Goal: Navigation & Orientation: Find specific page/section

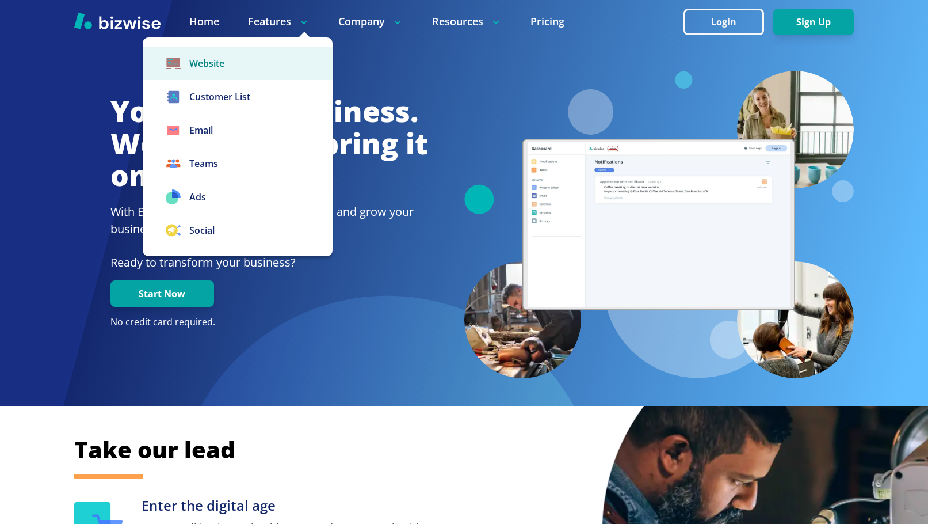
click at [270, 70] on link "Website" at bounding box center [238, 63] width 190 height 33
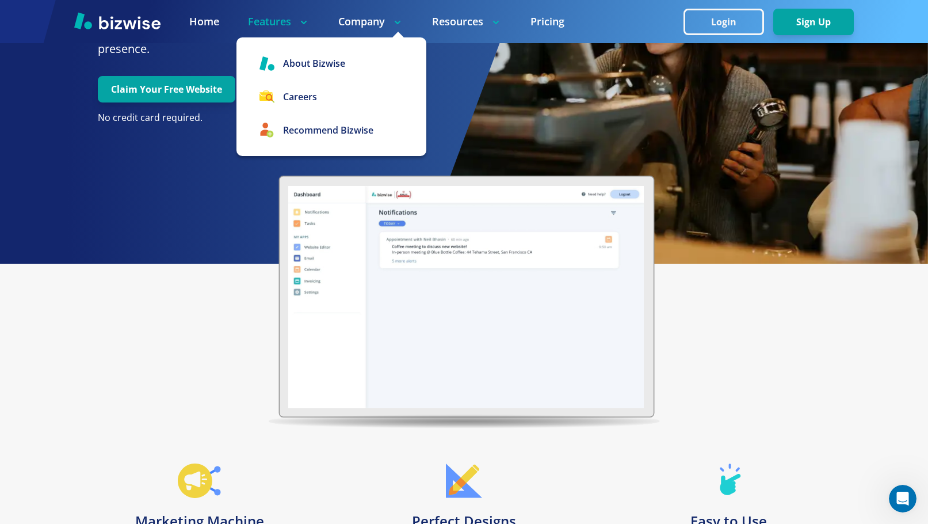
scroll to position [115, 0]
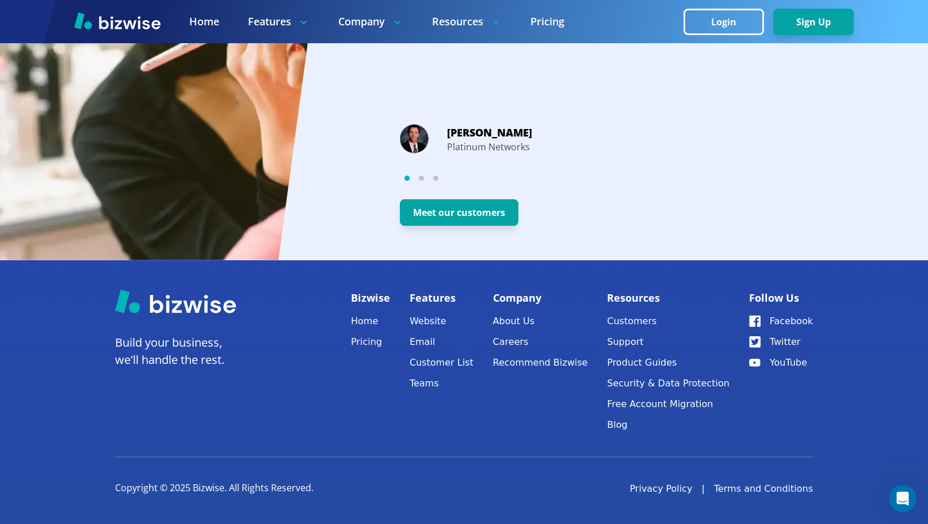
scroll to position [2247, 0]
copy p "Bizwise"
drag, startPoint x: 193, startPoint y: 481, endPoint x: 326, endPoint y: 369, distance: 173.6
click at [223, 486] on p "Copyright © 2025 Bizwise. All Rights Reserved." at bounding box center [214, 487] width 199 height 13
